Goal: Find specific page/section: Find specific page/section

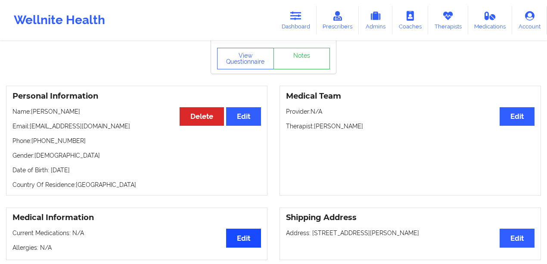
scroll to position [32, 0]
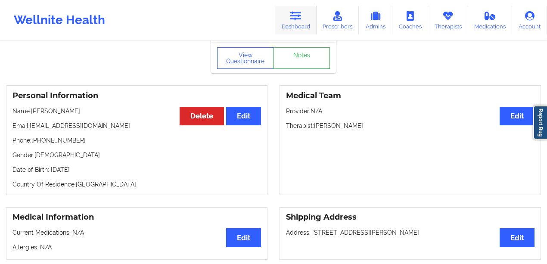
click at [307, 22] on link "Dashboard" at bounding box center [295, 20] width 41 height 28
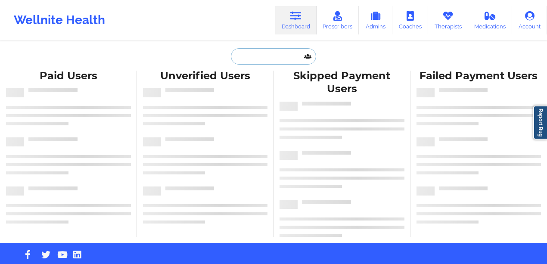
click at [272, 59] on input "text" at bounding box center [273, 56] width 85 height 16
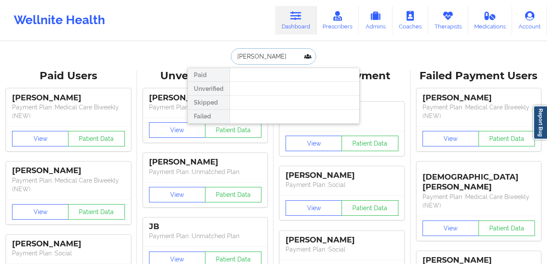
drag, startPoint x: 277, startPoint y: 57, endPoint x: 252, endPoint y: 56, distance: 25.4
click at [252, 56] on input "[PERSON_NAME]" at bounding box center [273, 56] width 85 height 16
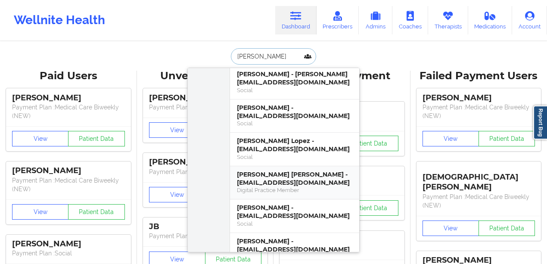
scroll to position [259, 0]
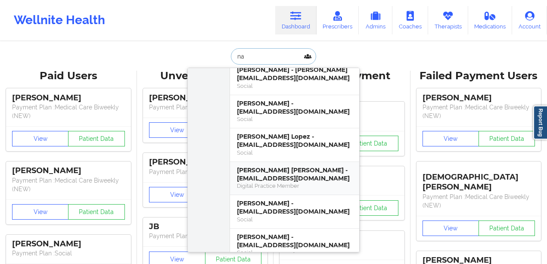
type input "n"
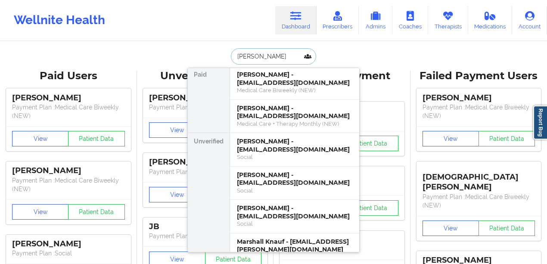
scroll to position [0, 0]
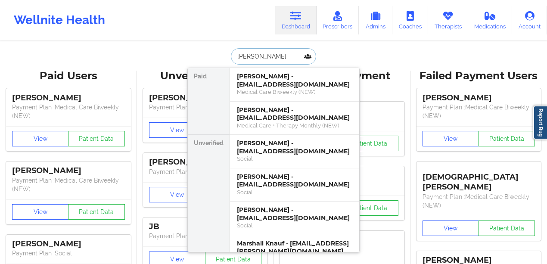
drag, startPoint x: 228, startPoint y: 55, endPoint x: 205, endPoint y: 49, distance: 23.9
type input "K"
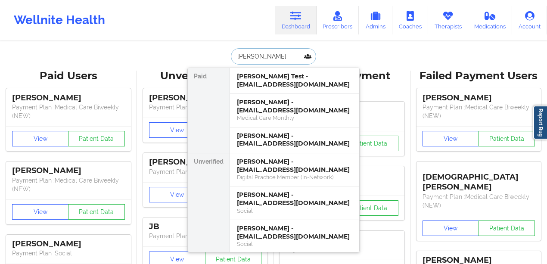
paste input "[EMAIL_ADDRESS][DOMAIN_NAME]"
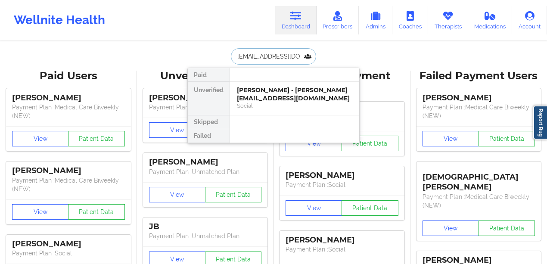
type input "[EMAIL_ADDRESS][DOMAIN_NAME]"
